Goal: Task Accomplishment & Management: Complete application form

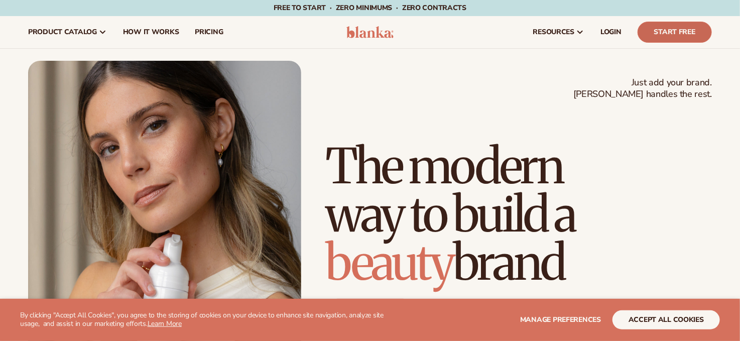
click at [664, 27] on link "Start Free" at bounding box center [675, 32] width 74 height 21
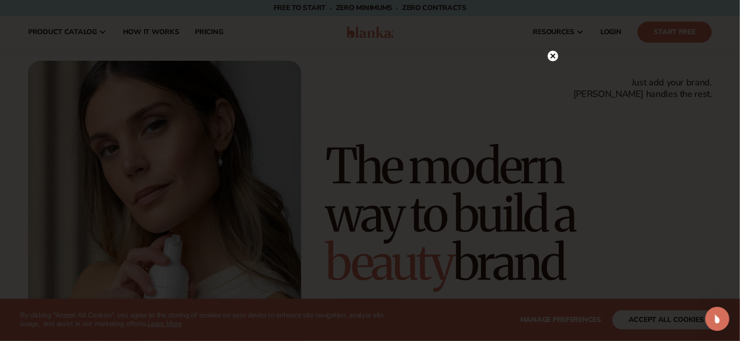
click at [552, 53] on circle at bounding box center [553, 56] width 11 height 11
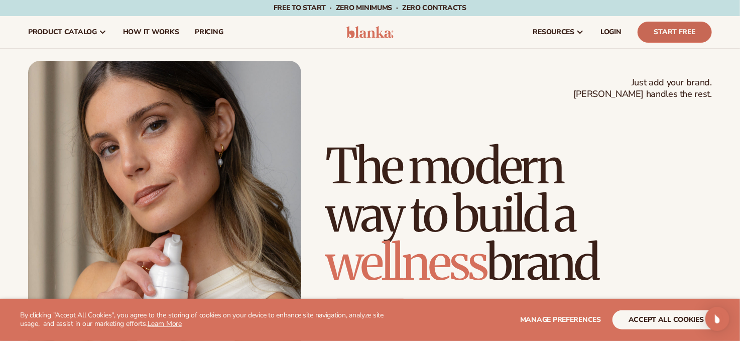
click at [673, 28] on link "Start Free" at bounding box center [675, 32] width 74 height 21
